Goal: Information Seeking & Learning: Learn about a topic

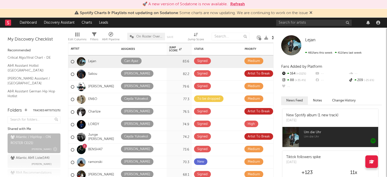
click at [36, 139] on div "Atlantic / HipHop - ON ROSTER CE ( 21 )" at bounding box center [34, 140] width 46 height 12
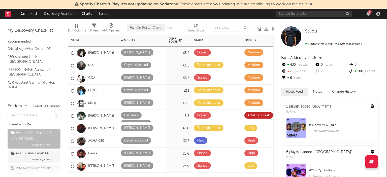
click at [104, 75] on div "GDA" at bounding box center [93, 78] width 50 height 13
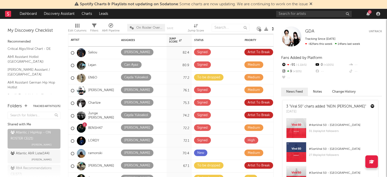
click at [368, 16] on div "2" at bounding box center [329, 14] width 106 height 10
click at [369, 11] on div "2" at bounding box center [370, 12] width 4 height 4
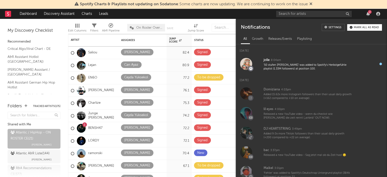
click at [369, 11] on div "2" at bounding box center [370, 12] width 4 height 4
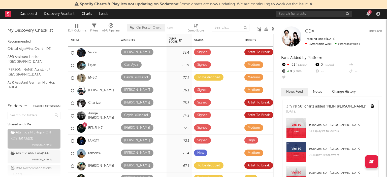
click at [308, 35] on div "GDA Untrack Tracking Since: [DATE] -82 fans this week 14 fans last week" at bounding box center [331, 36] width 101 height 20
click at [310, 32] on span "GDA" at bounding box center [309, 31] width 9 height 4
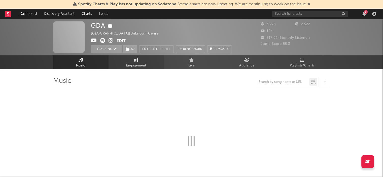
click at [150, 67] on link "Engagement" at bounding box center [136, 62] width 55 height 14
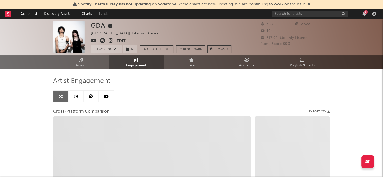
select select "1w"
click at [191, 57] on link "Live" at bounding box center [191, 62] width 55 height 14
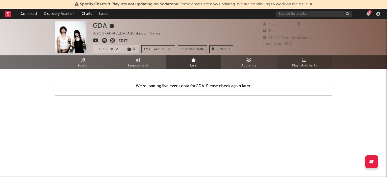
click at [299, 65] on span "Playlists/Charts" at bounding box center [304, 66] width 25 height 6
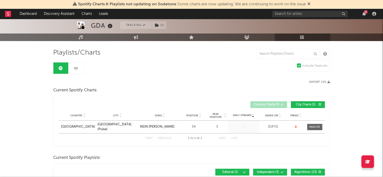
scroll to position [28, 0]
